Goal: Information Seeking & Learning: Learn about a topic

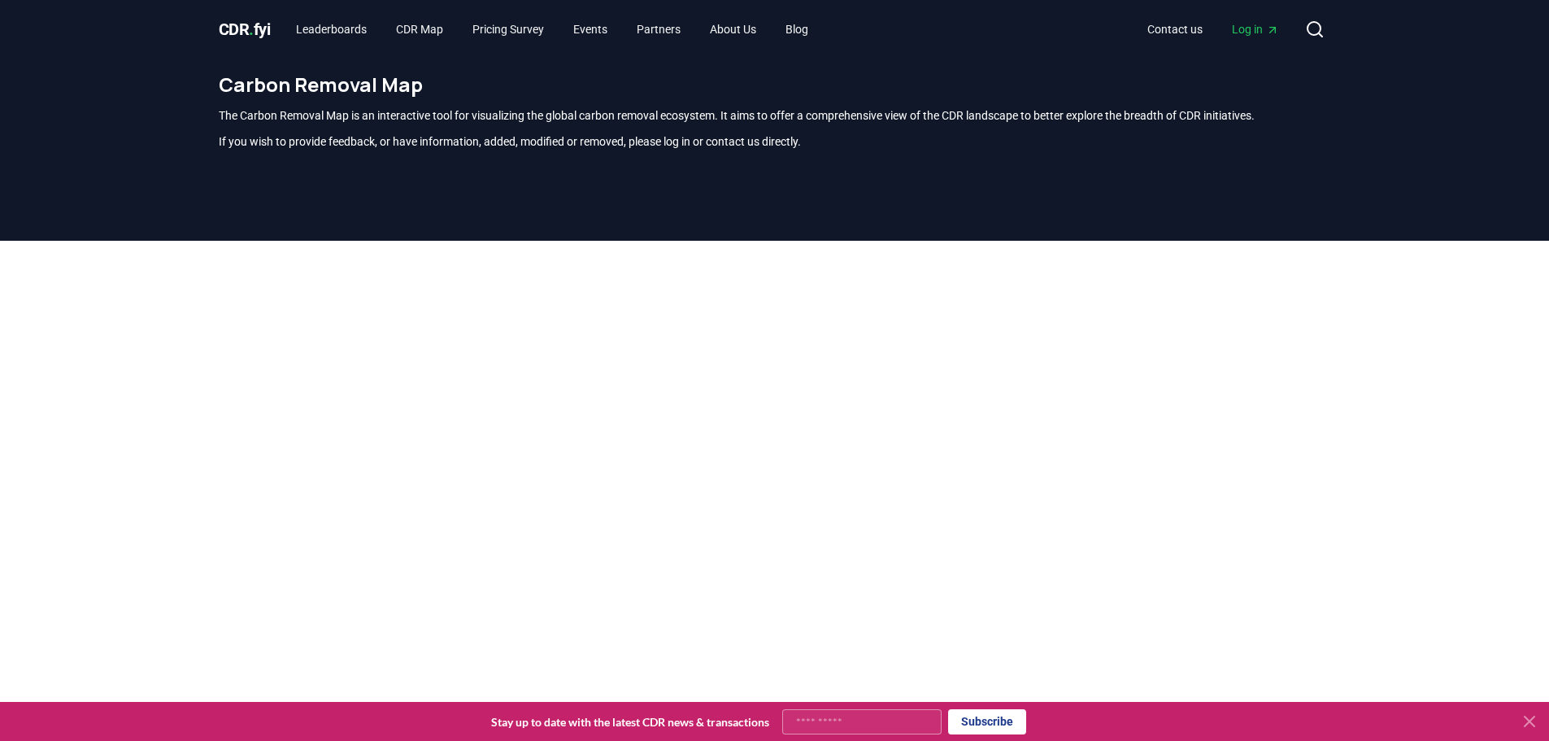
scroll to position [478, 0]
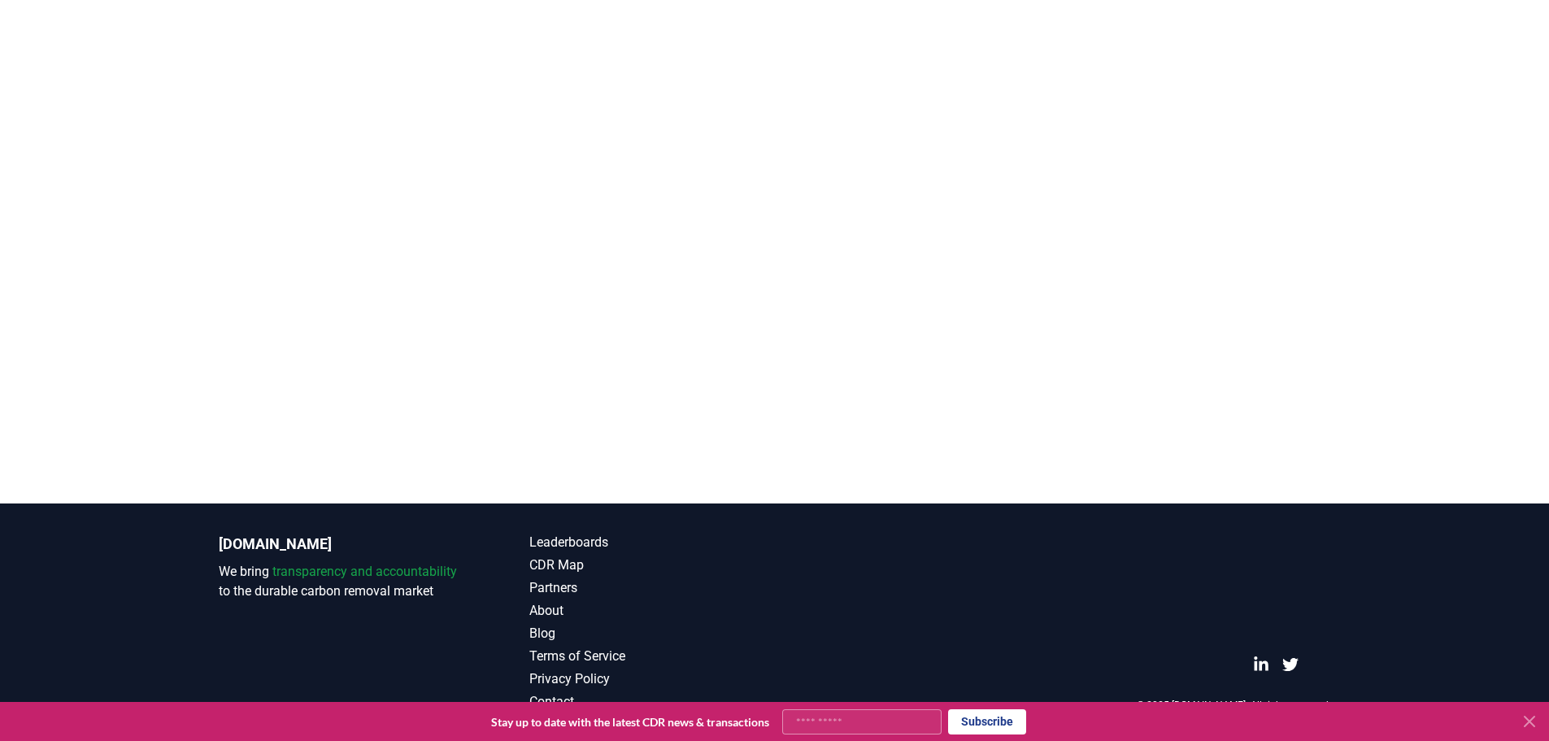
click at [104, 148] on div at bounding box center [774, 133] width 1549 height 741
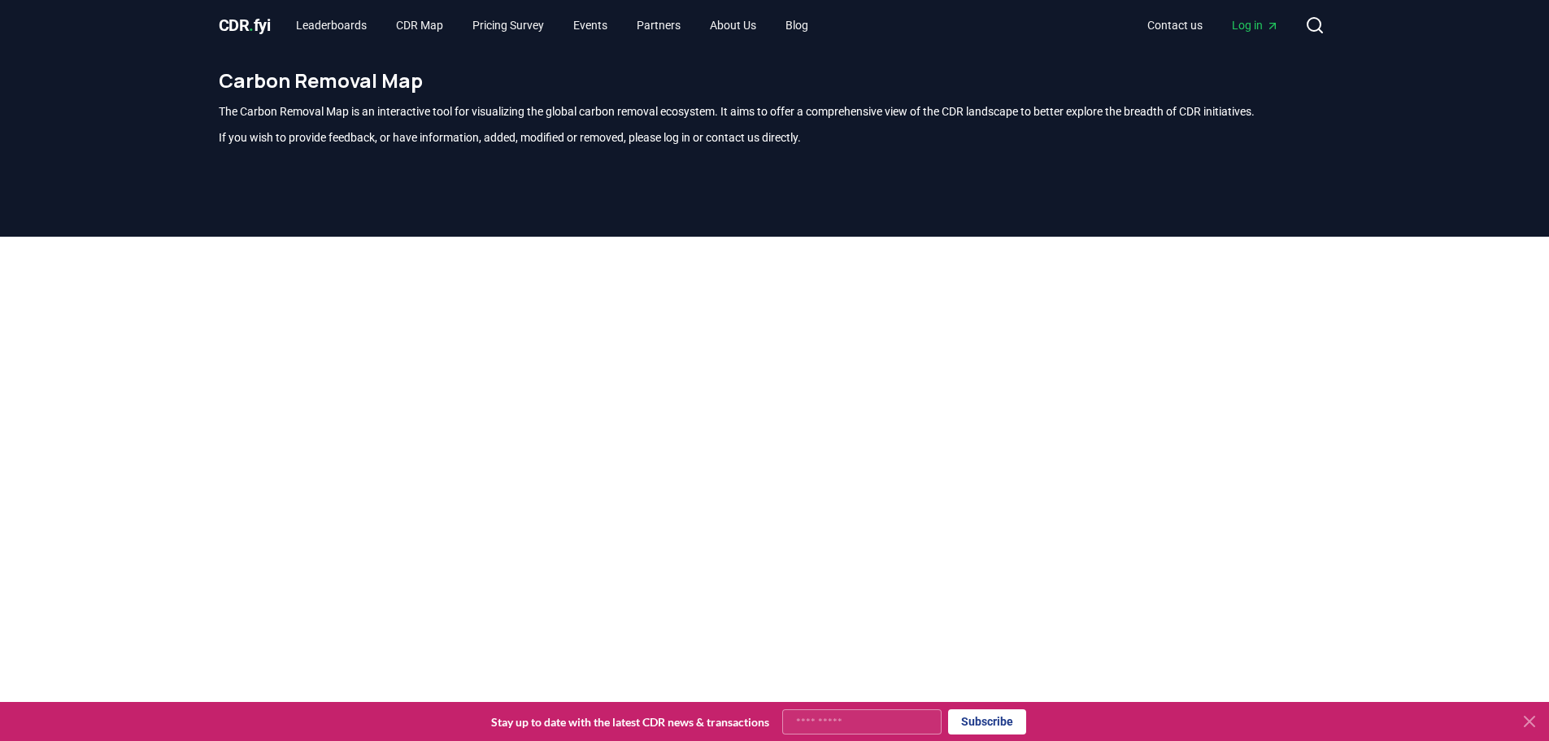
scroll to position [0, 0]
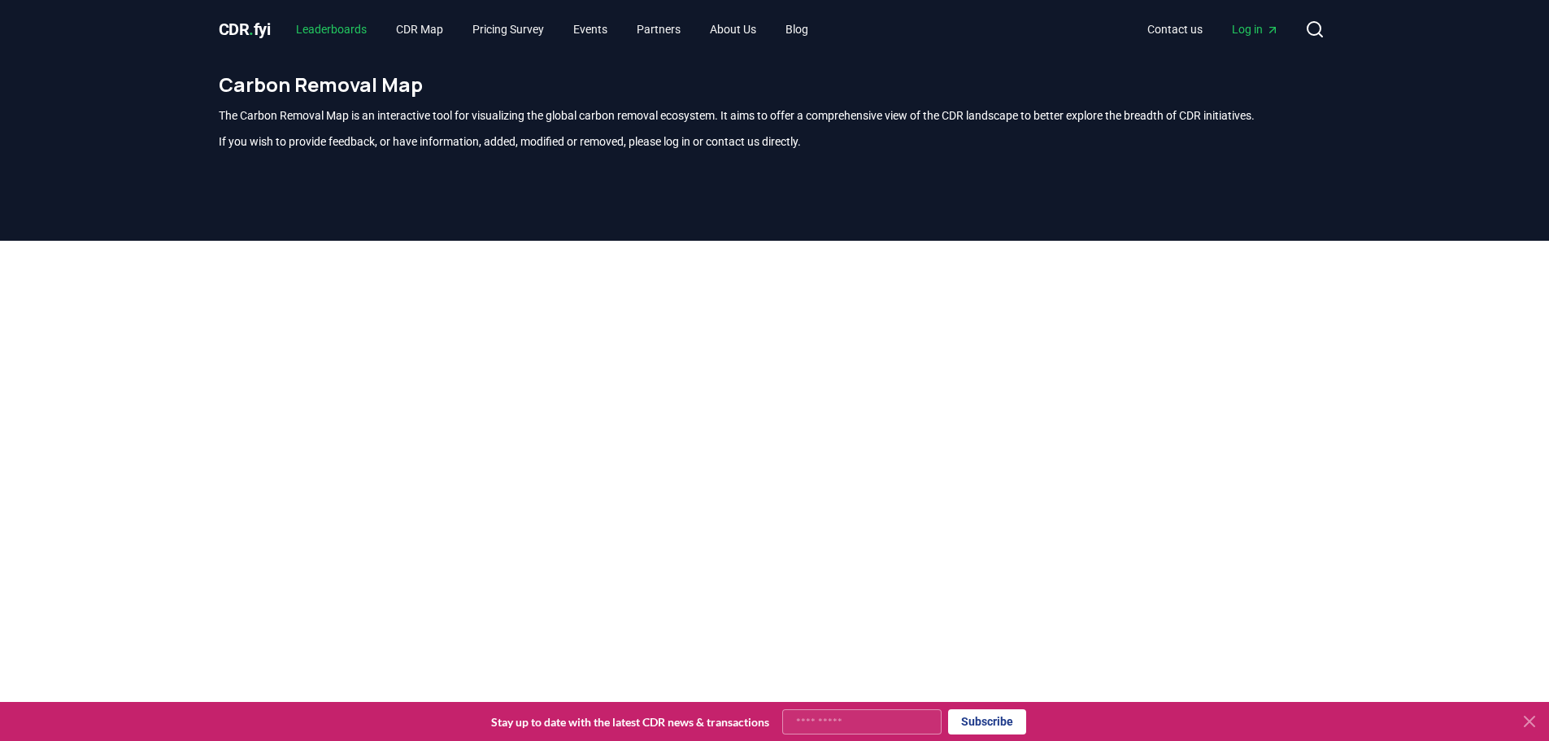
click at [349, 33] on link "Leaderboards" at bounding box center [331, 29] width 97 height 29
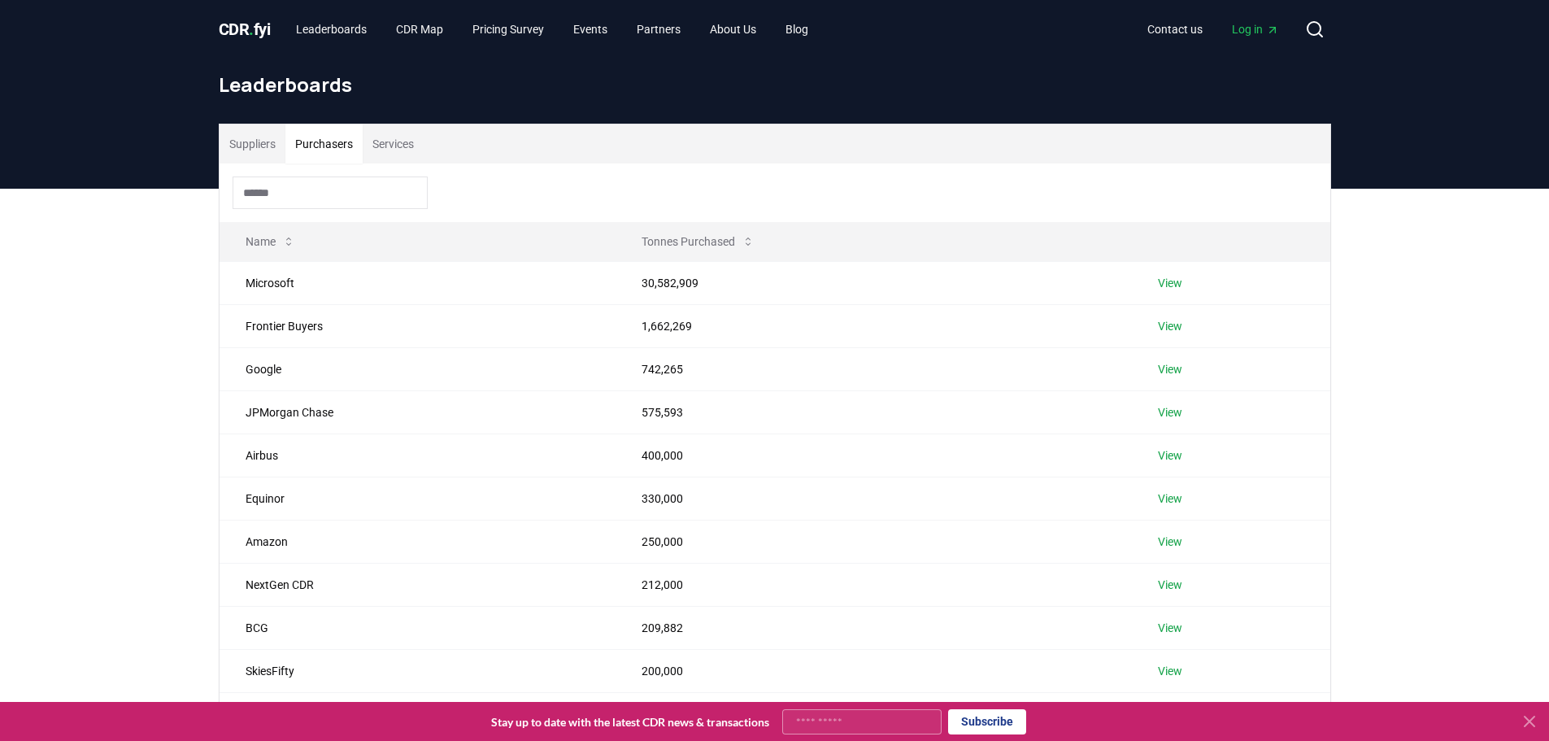
click at [350, 133] on button "Purchasers" at bounding box center [323, 143] width 77 height 39
click at [1158, 275] on link "View" at bounding box center [1170, 283] width 24 height 16
